Goal: Task Accomplishment & Management: Complete application form

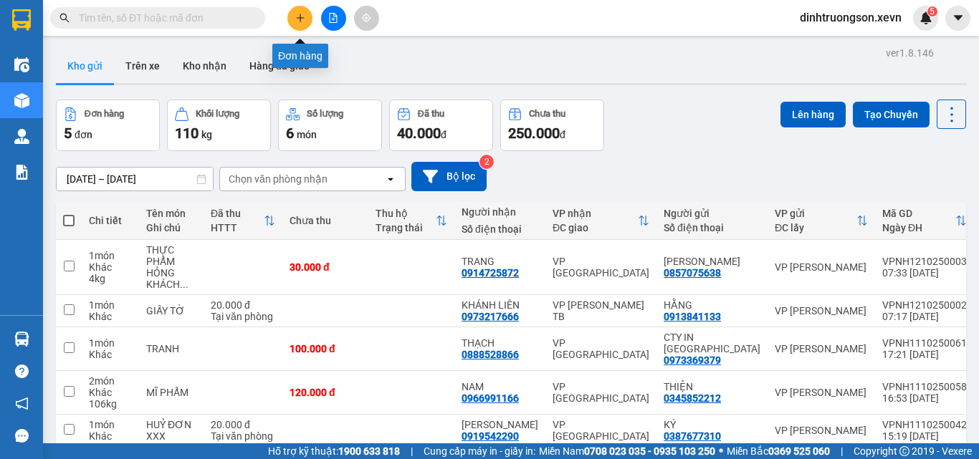
click at [299, 19] on icon "plus" at bounding box center [300, 18] width 10 height 10
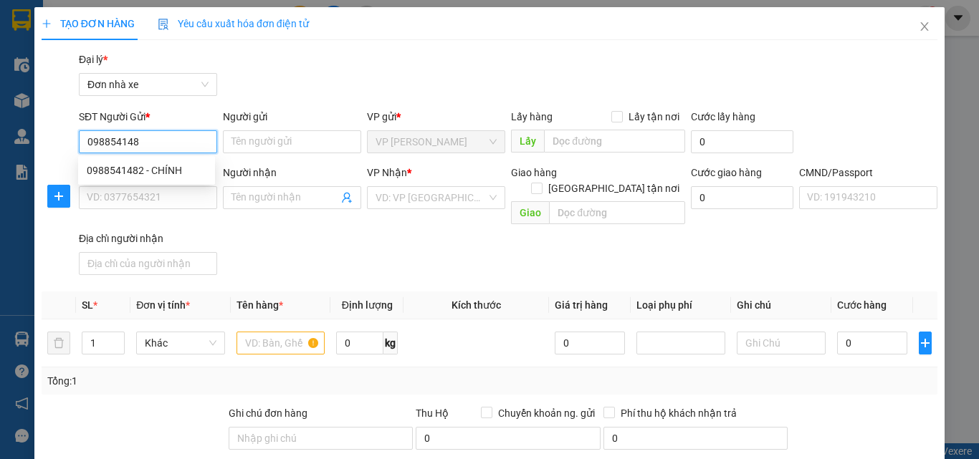
type input "0988541482"
click at [173, 179] on div "0988541482 - CHÍNH" at bounding box center [146, 170] width 137 height 23
type input "CHÍNH"
type input "0915307309"
type input "BÌNH"
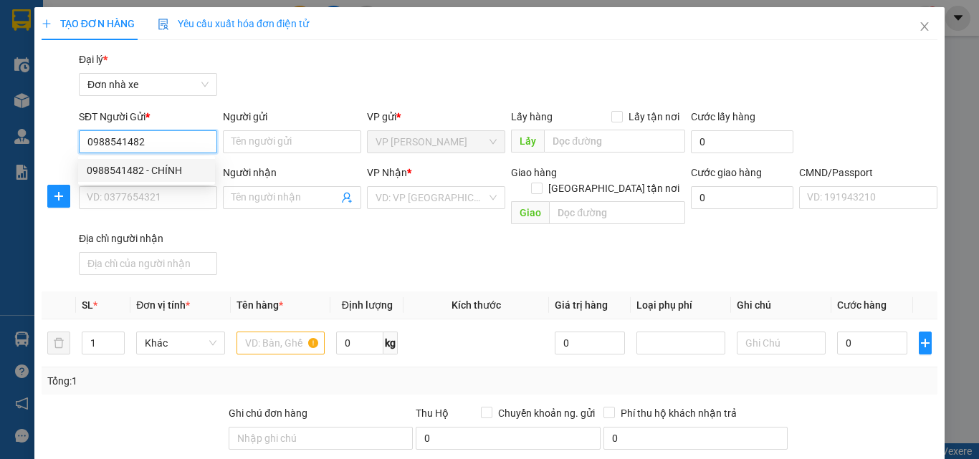
type input "161751619 [PERSON_NAME], 10/215 [PERSON_NAME]"
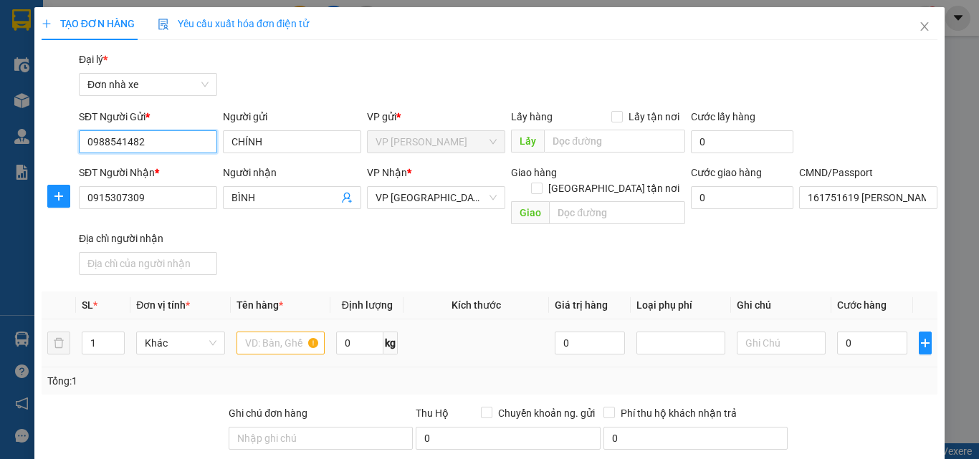
type input "0988541482"
click at [276, 332] on input "text" at bounding box center [280, 343] width 89 height 23
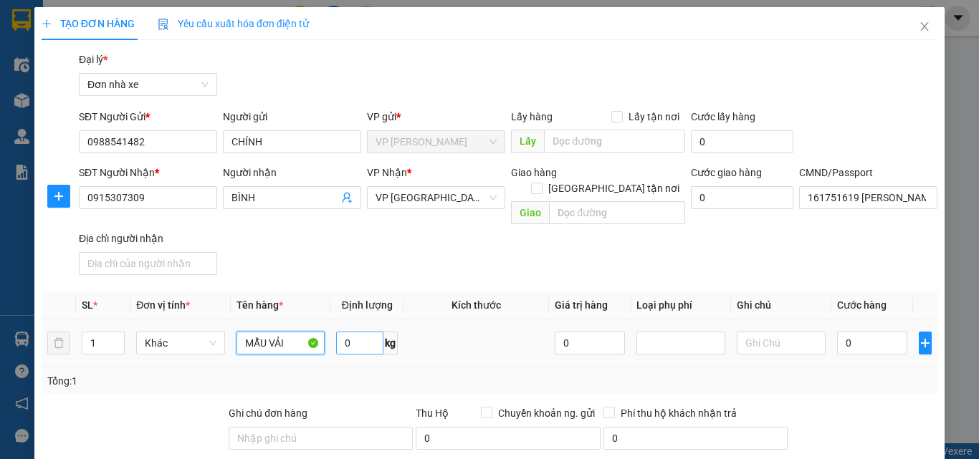
type input "MẪU VẢI"
click at [361, 332] on input "0" at bounding box center [359, 343] width 47 height 23
type input "3"
click at [857, 332] on input "0" at bounding box center [872, 343] width 70 height 23
type input "3"
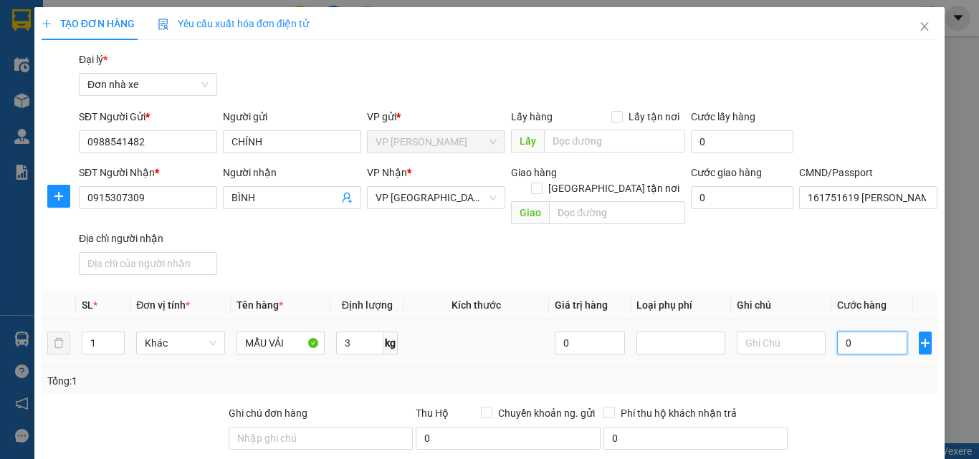
type input "3"
type input "30"
type input "3"
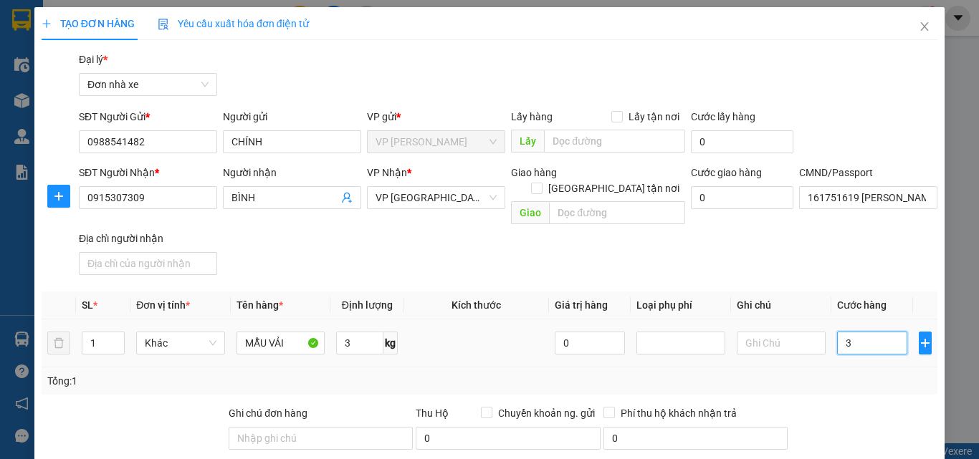
type input "0"
type input "02"
type input "2"
type input "025"
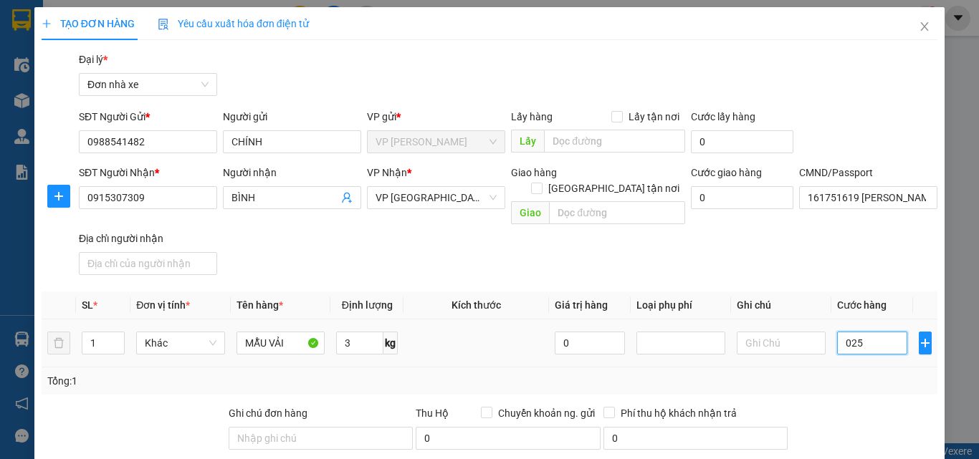
type input "25"
click at [842, 333] on input "025" at bounding box center [872, 343] width 70 height 23
type input "25"
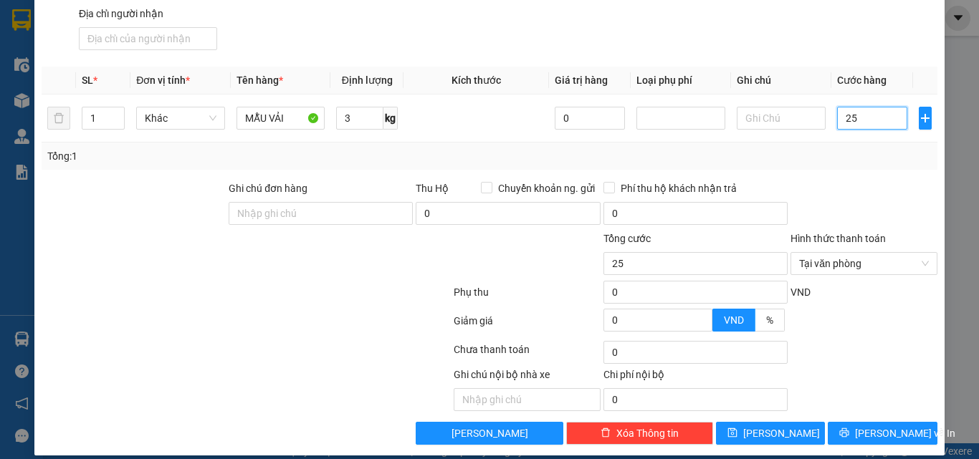
scroll to position [226, 0]
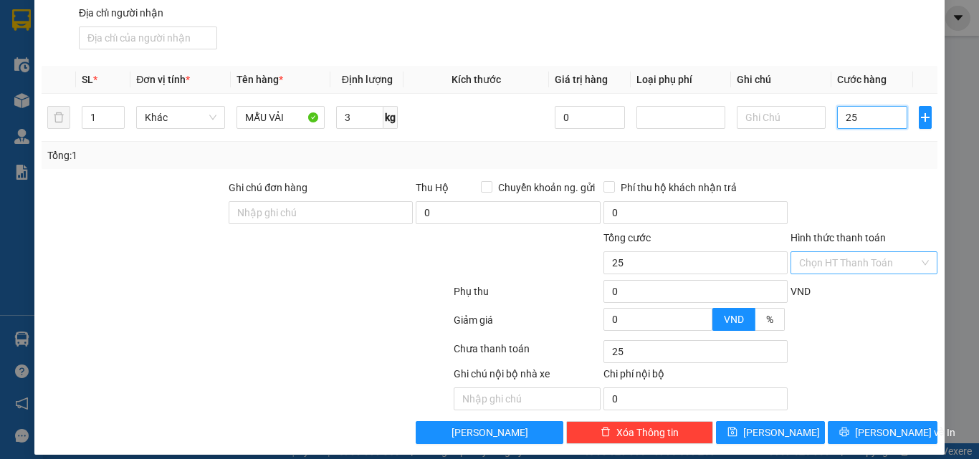
type input "25"
click at [890, 425] on span "[PERSON_NAME] và In" at bounding box center [905, 433] width 100 height 16
type input "25.000"
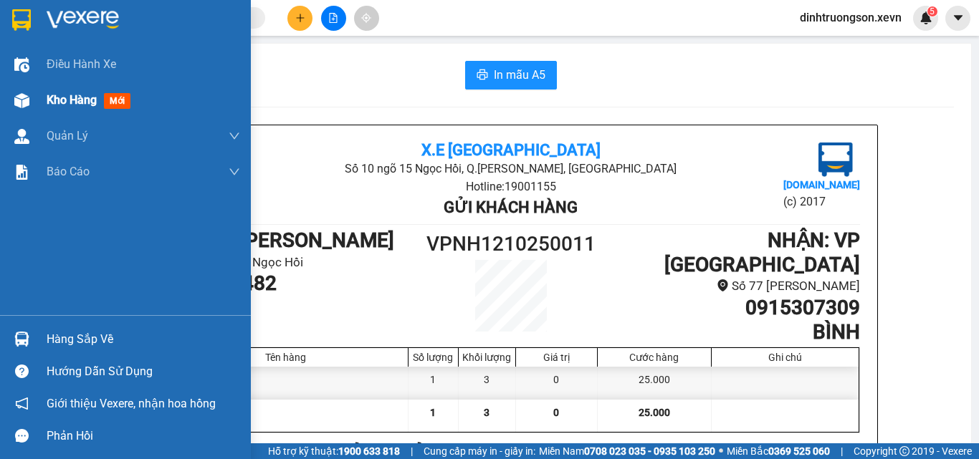
click at [62, 102] on span "Kho hàng" at bounding box center [72, 100] width 50 height 14
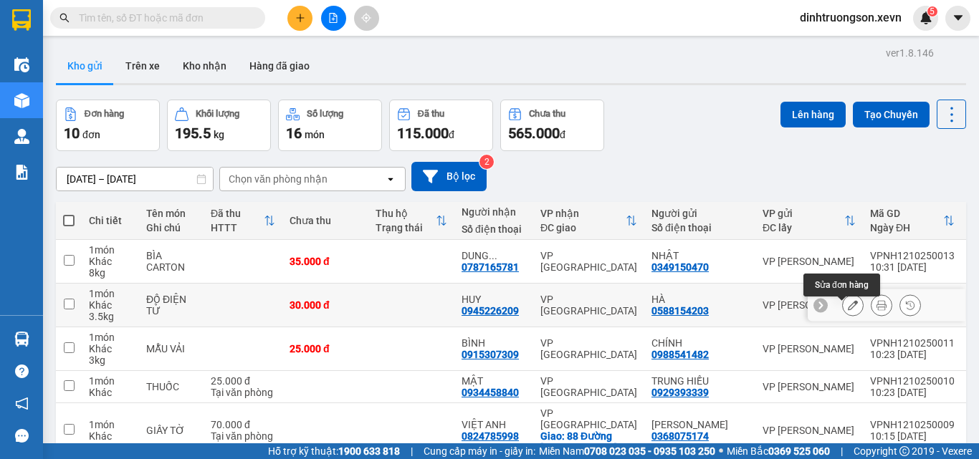
click at [843, 309] on button at bounding box center [853, 305] width 20 height 25
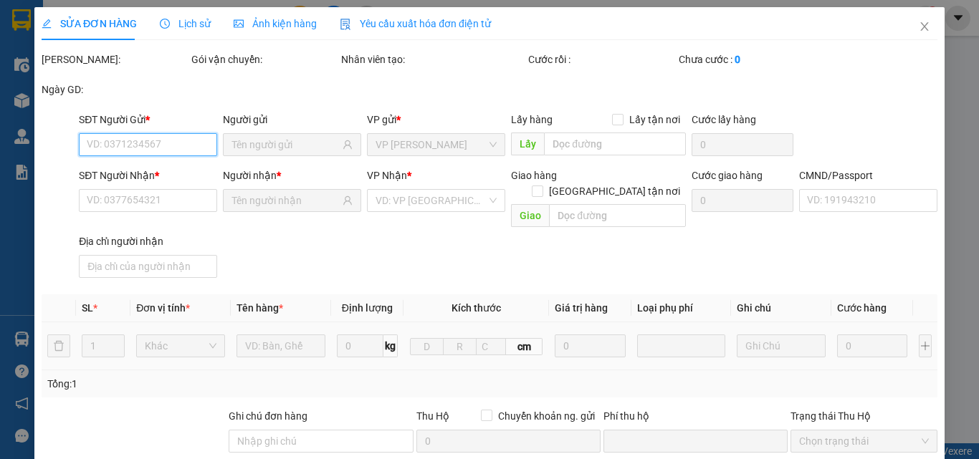
type input "0588154203"
type input "0945226209"
type input "0"
type input "30.000"
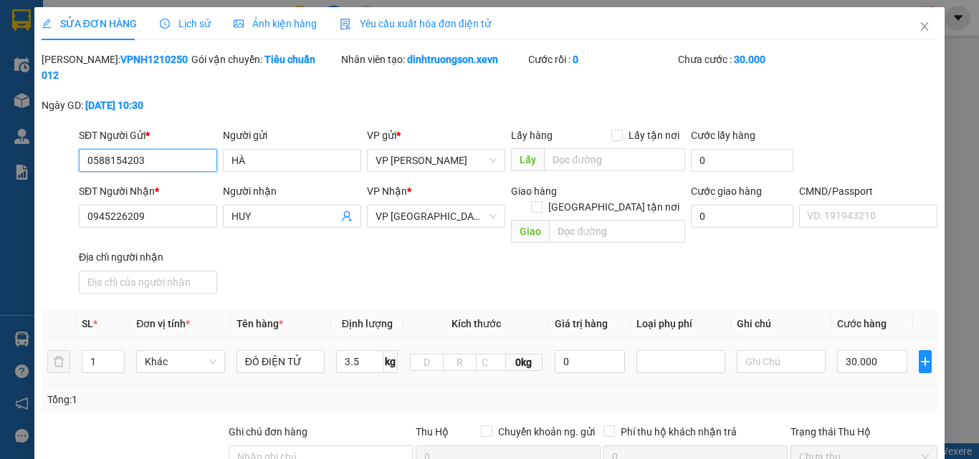
drag, startPoint x: 120, startPoint y: 154, endPoint x: 79, endPoint y: 151, distance: 40.9
click at [79, 151] on input "0588154203" at bounding box center [148, 160] width 138 height 23
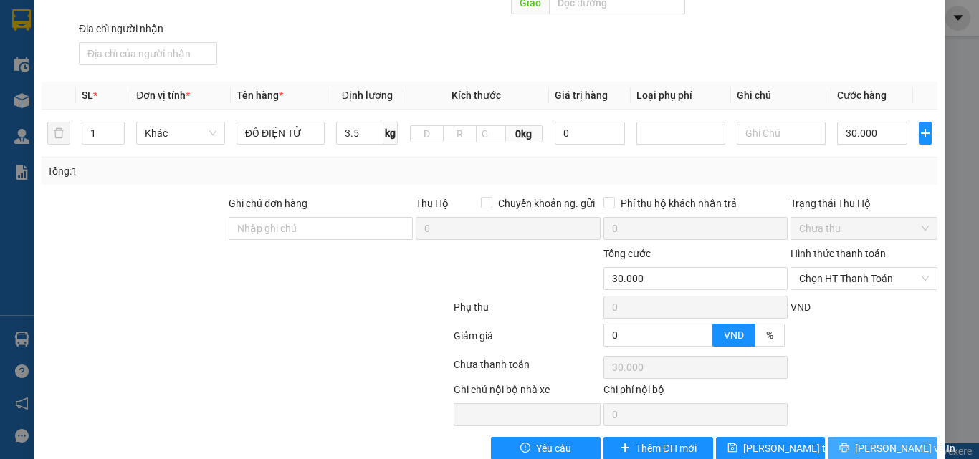
click at [849, 444] on icon "printer" at bounding box center [844, 448] width 9 height 9
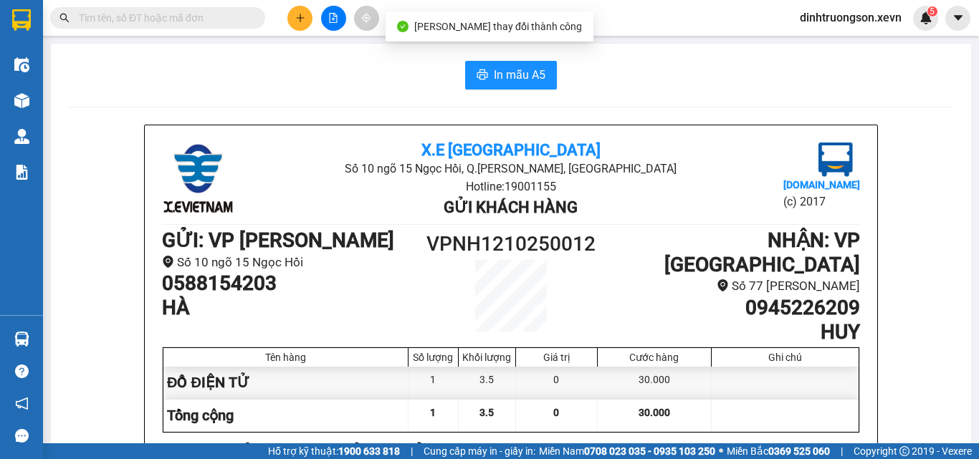
click at [162, 24] on input "text" at bounding box center [163, 18] width 169 height 16
paste input "0588154203"
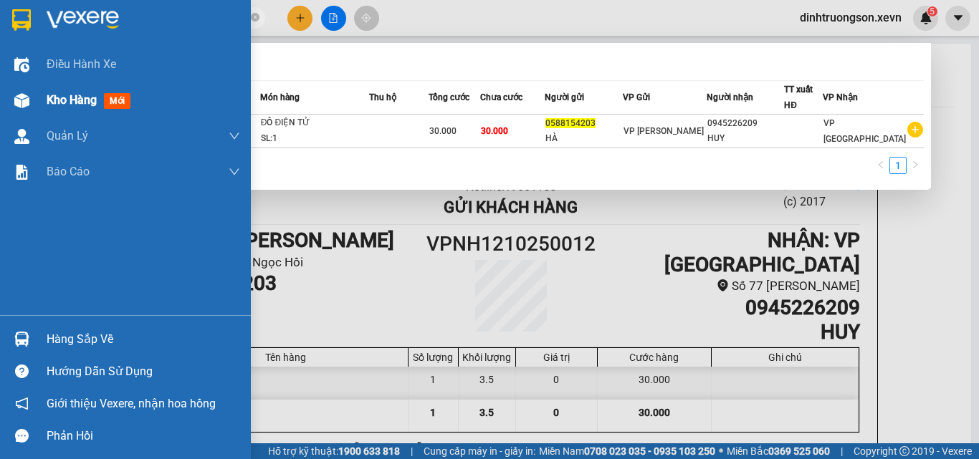
type input "0588154203"
click at [72, 93] on span "Kho hàng" at bounding box center [72, 100] width 50 height 14
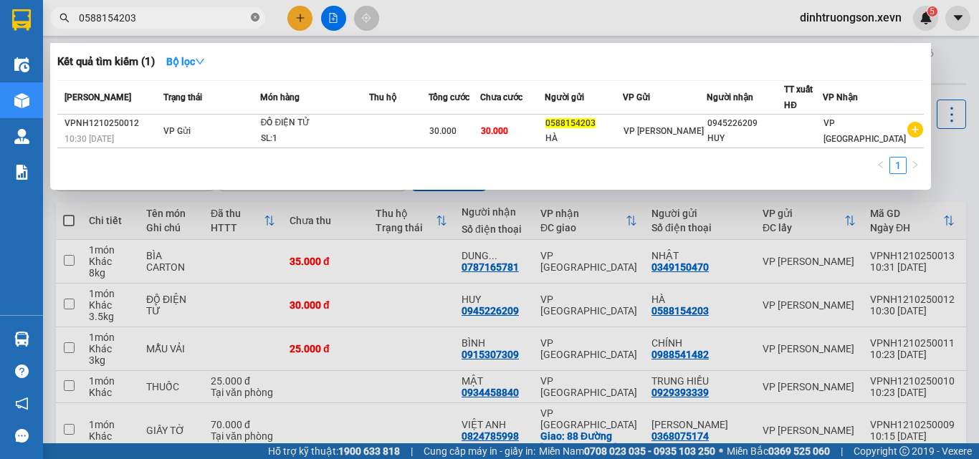
click at [256, 20] on icon "close-circle" at bounding box center [255, 17] width 9 height 9
